Goal: Information Seeking & Learning: Learn about a topic

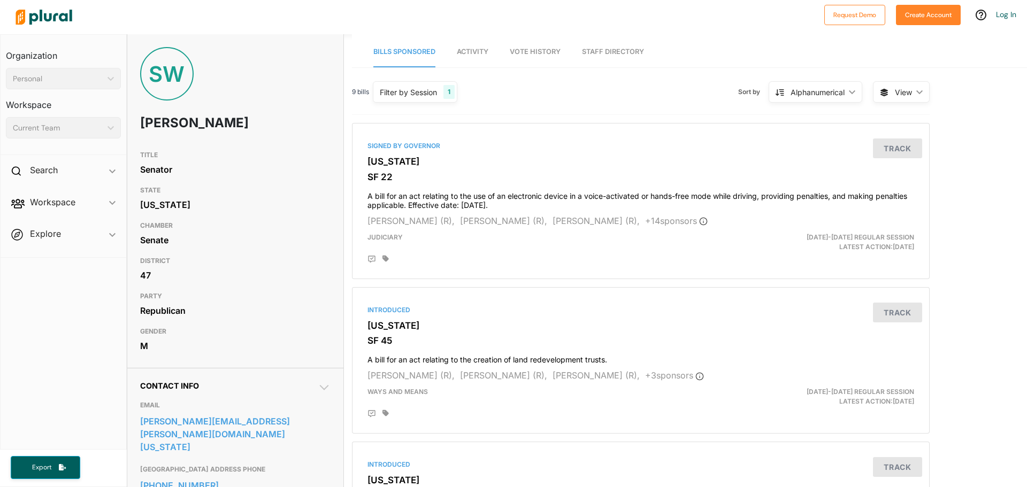
scroll to position [214, 0]
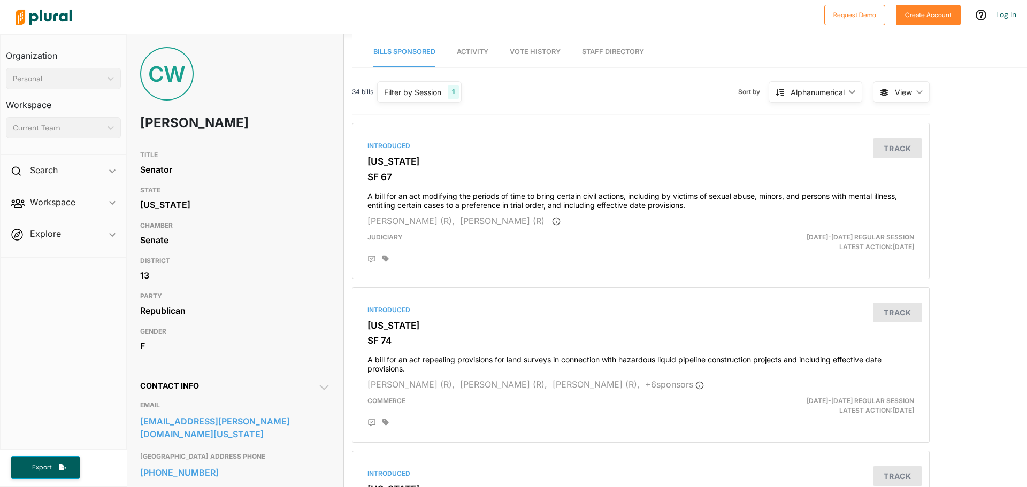
scroll to position [53, 0]
